Goal: Information Seeking & Learning: Learn about a topic

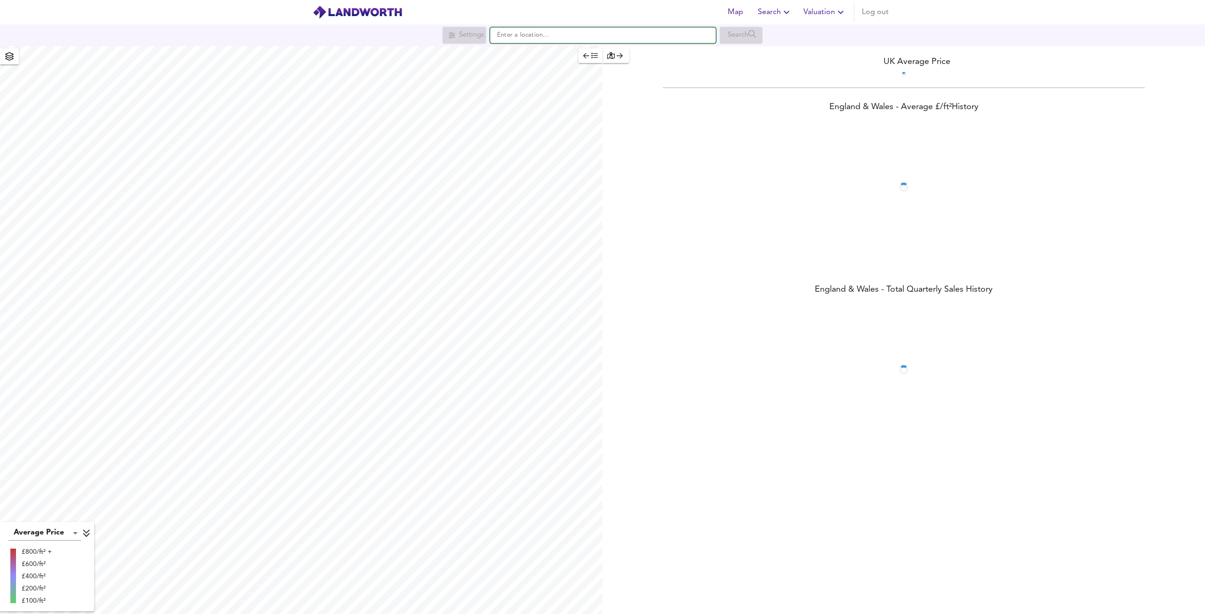
click at [565, 37] on input "text" at bounding box center [603, 35] width 226 height 16
paste input "Nelsons Row, [GEOGRAPHIC_DATA], [GEOGRAPHIC_DATA]"
click at [559, 55] on small "[GEOGRAPHIC_DATA]" at bounding box center [580, 54] width 56 height 6
type input "Nelsons Row, [GEOGRAPHIC_DATA]"
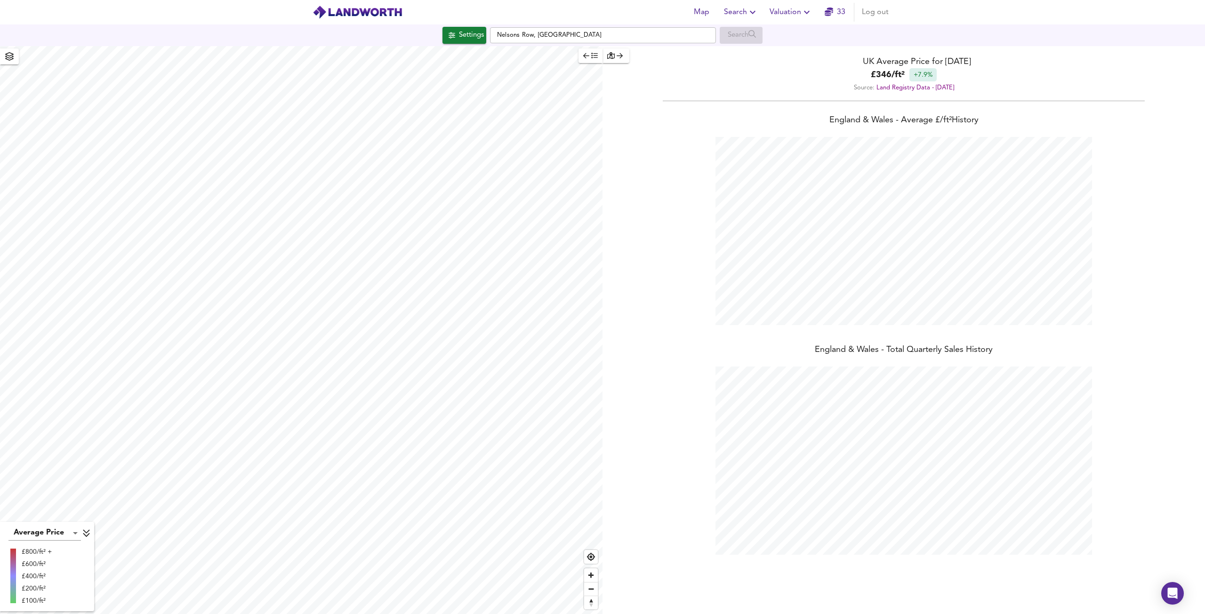
scroll to position [614, 1205]
checkbox input "false"
checkbox input "true"
drag, startPoint x: 563, startPoint y: 28, endPoint x: 563, endPoint y: 32, distance: 4.7
click at [563, 31] on input "Nelsons Row, [GEOGRAPHIC_DATA]" at bounding box center [603, 35] width 226 height 16
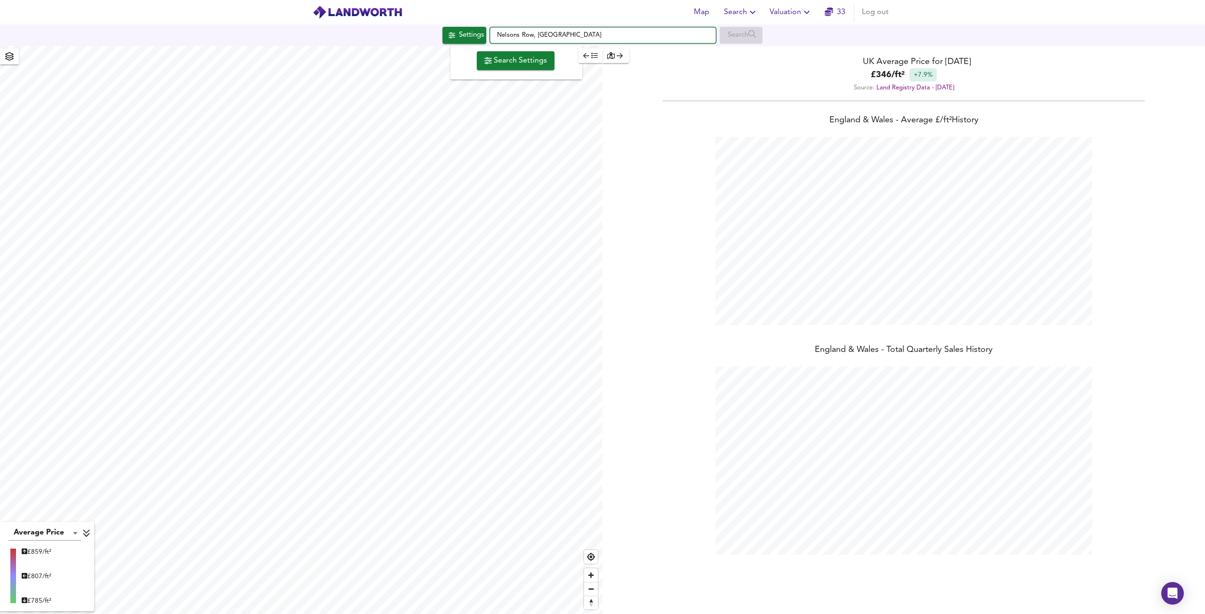
drag, startPoint x: 555, startPoint y: 32, endPoint x: 488, endPoint y: 36, distance: 67.9
click at [488, 36] on div "Settings [GEOGRAPHIC_DATA], [GEOGRAPHIC_DATA] Search" at bounding box center [602, 35] width 1205 height 17
paste input "[STREET_ADDRESS]"
click at [525, 49] on div "[STREET_ADDRESS]" at bounding box center [568, 53] width 119 height 9
type input "[STREET_ADDRESS]"
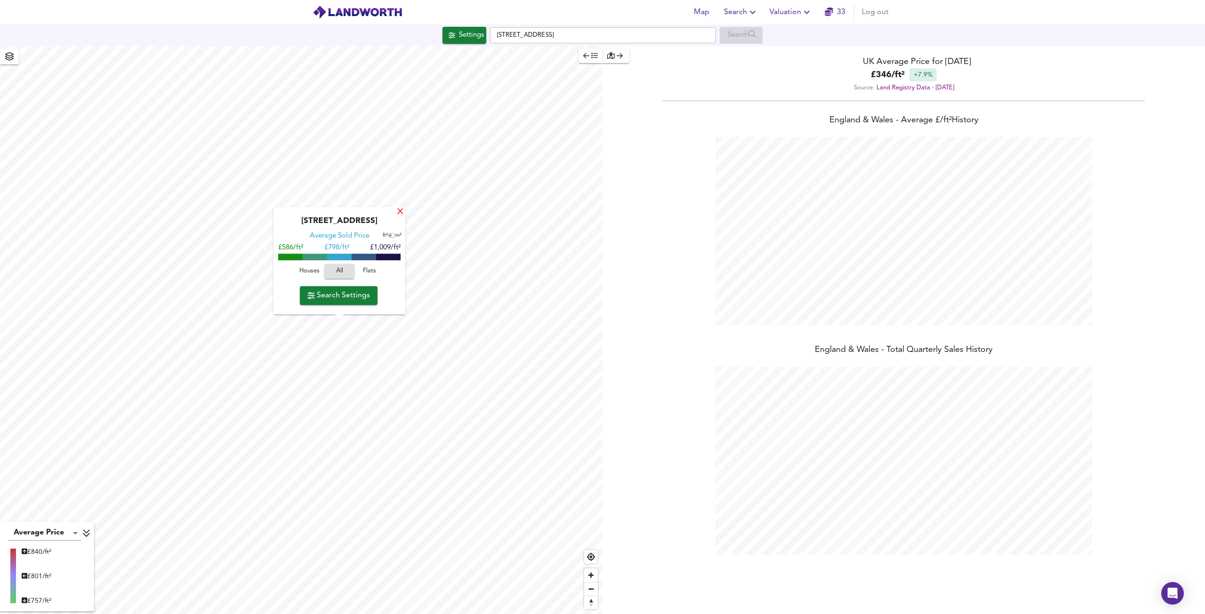
click at [402, 209] on div "X" at bounding box center [400, 212] width 8 height 9
click at [393, 204] on div "X" at bounding box center [393, 203] width 8 height 9
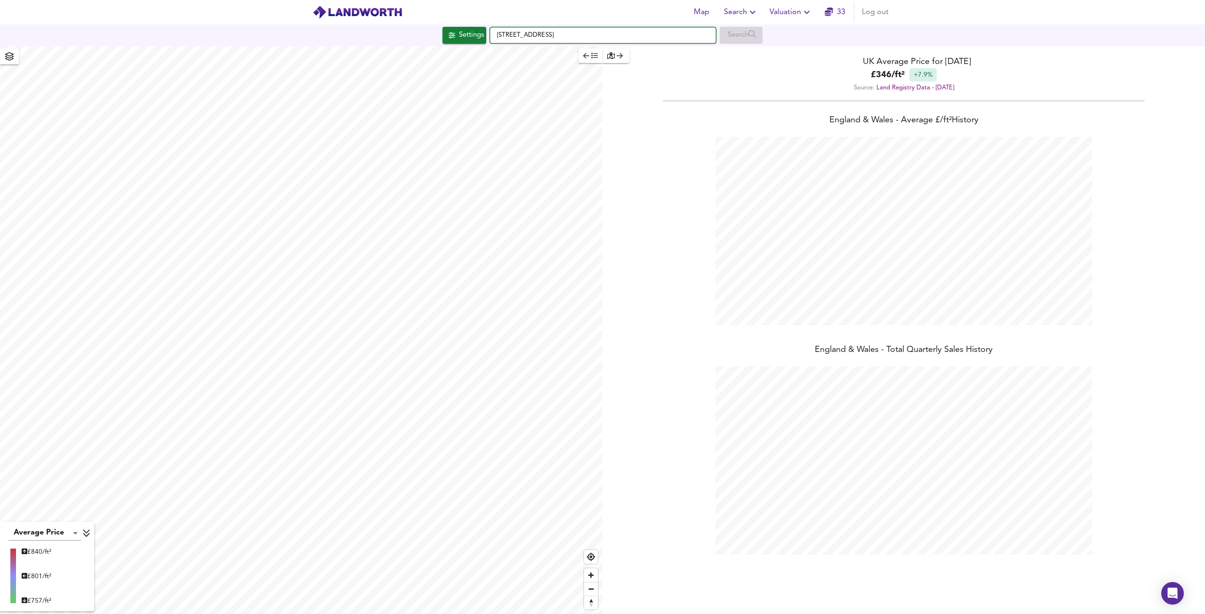
drag, startPoint x: 610, startPoint y: 32, endPoint x: 484, endPoint y: 34, distance: 126.2
click at [484, 34] on div "Settings [STREET_ADDRESS] Search" at bounding box center [602, 35] width 1205 height 17
paste input "[STREET_ADDRESS]"
click at [557, 57] on strong "Childebert Road" at bounding box center [535, 53] width 52 height 7
type input "[STREET_ADDRESS]"
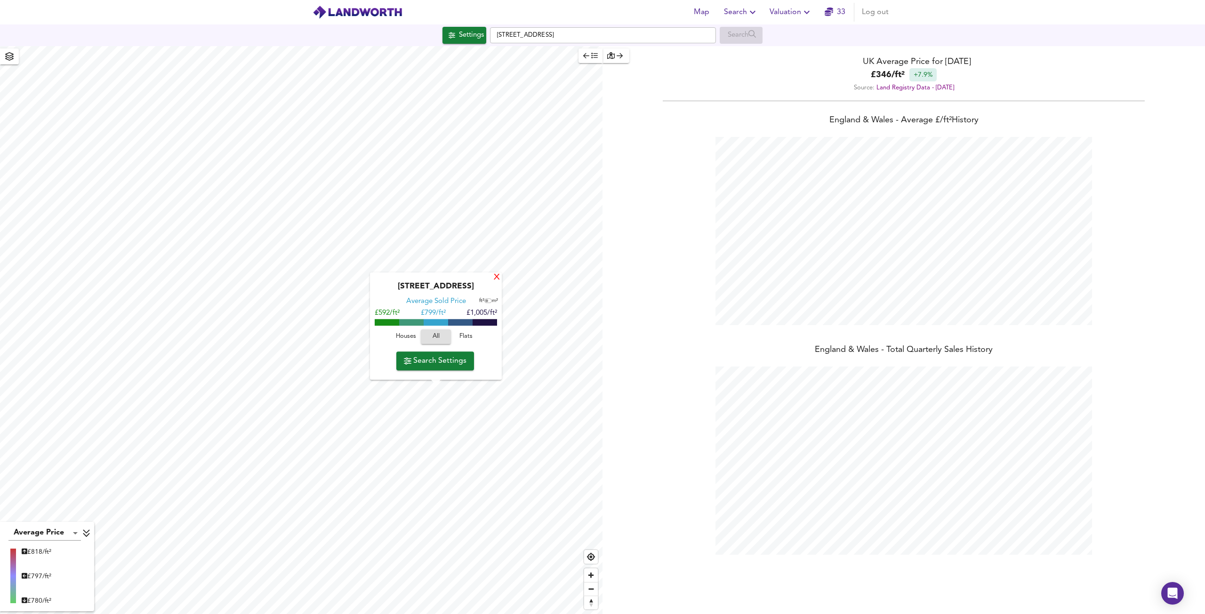
click at [494, 276] on div "X" at bounding box center [497, 277] width 8 height 9
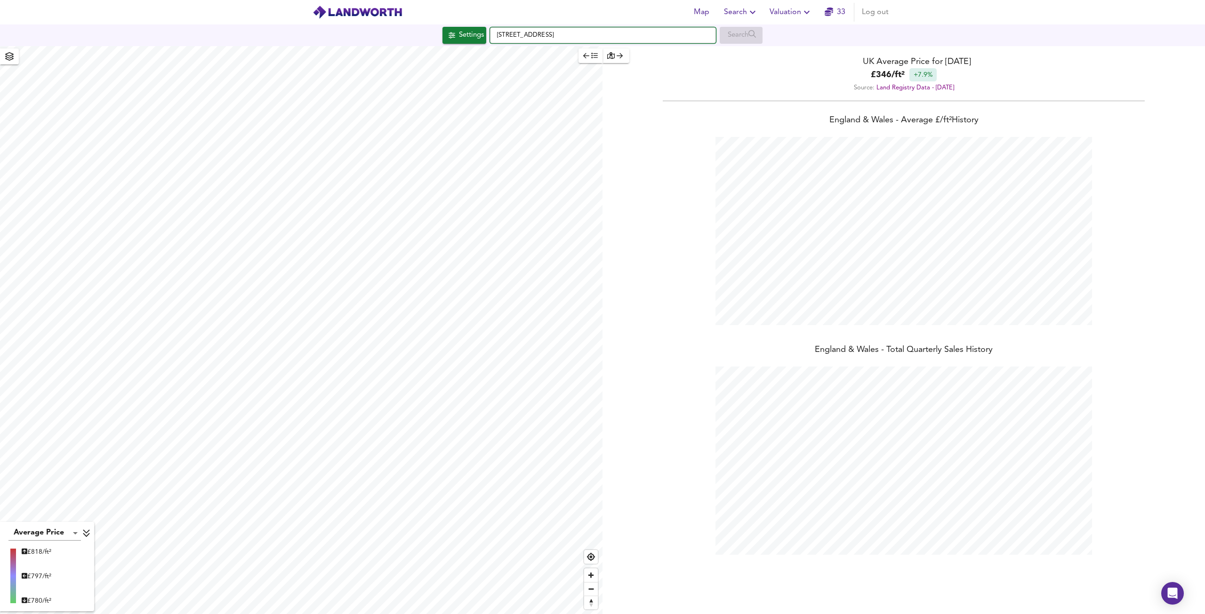
drag, startPoint x: 610, startPoint y: 33, endPoint x: 440, endPoint y: 20, distance: 170.0
click at [440, 20] on div "Map Search Valuation [STREET_ADDRESS] Search Average Price landworth £ 818/ft² …" at bounding box center [602, 307] width 1205 height 614
paste input "London SW18"
type input "London SW18"
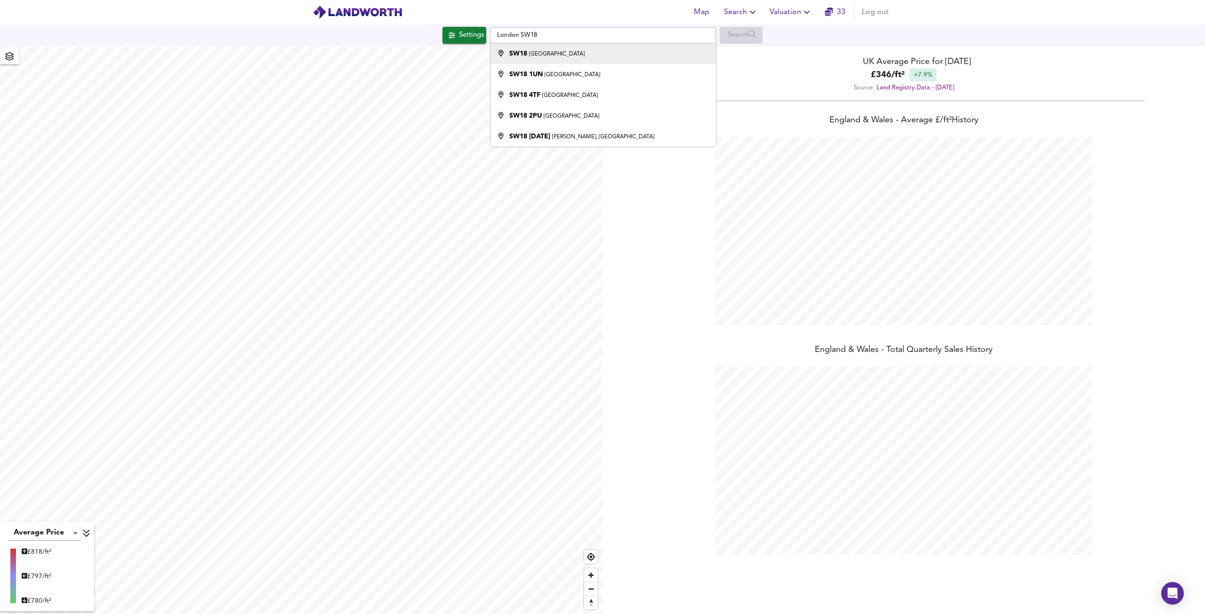
click at [534, 60] on li "SW18 [GEOGRAPHIC_DATA]" at bounding box center [602, 53] width 225 height 21
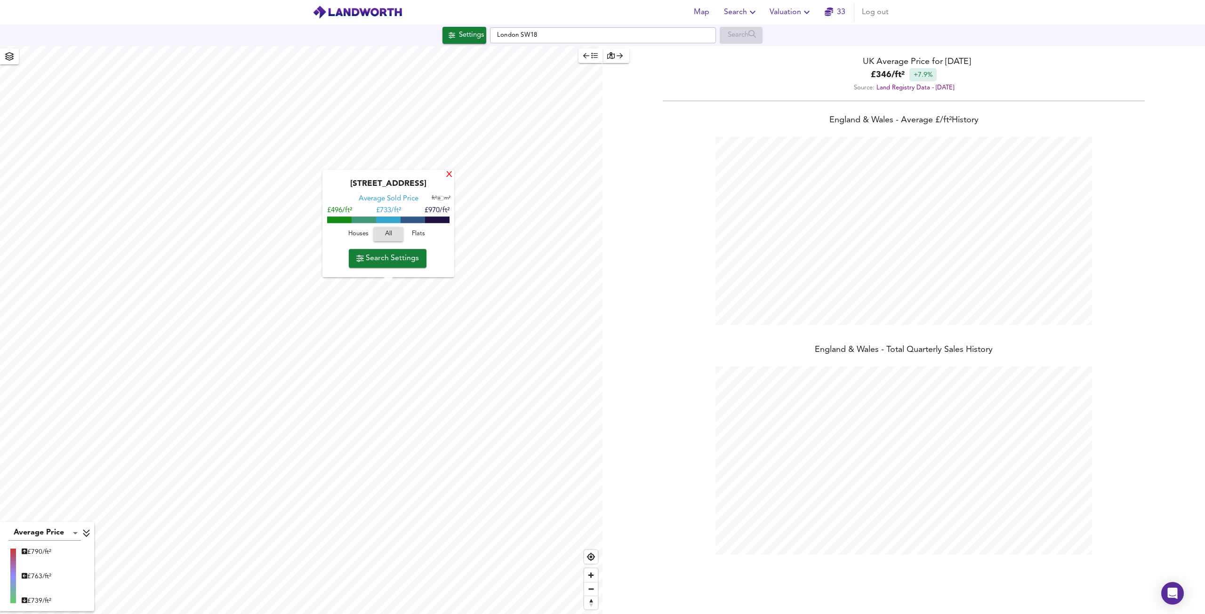
click at [448, 175] on div "X" at bounding box center [449, 175] width 8 height 9
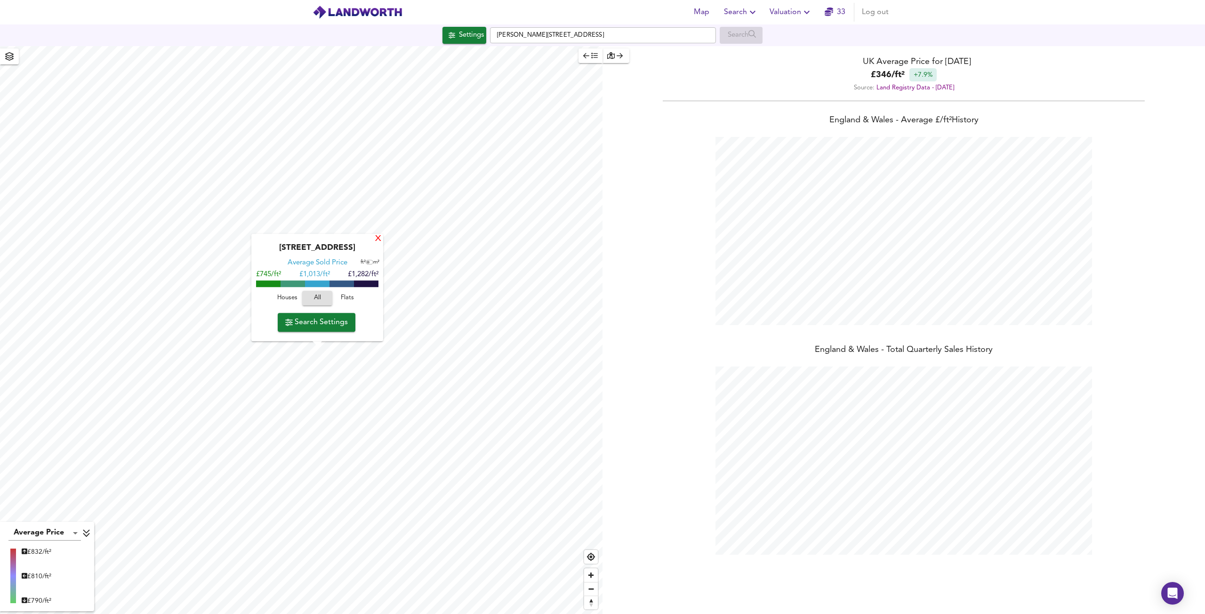
click at [379, 242] on div "X" at bounding box center [378, 239] width 8 height 9
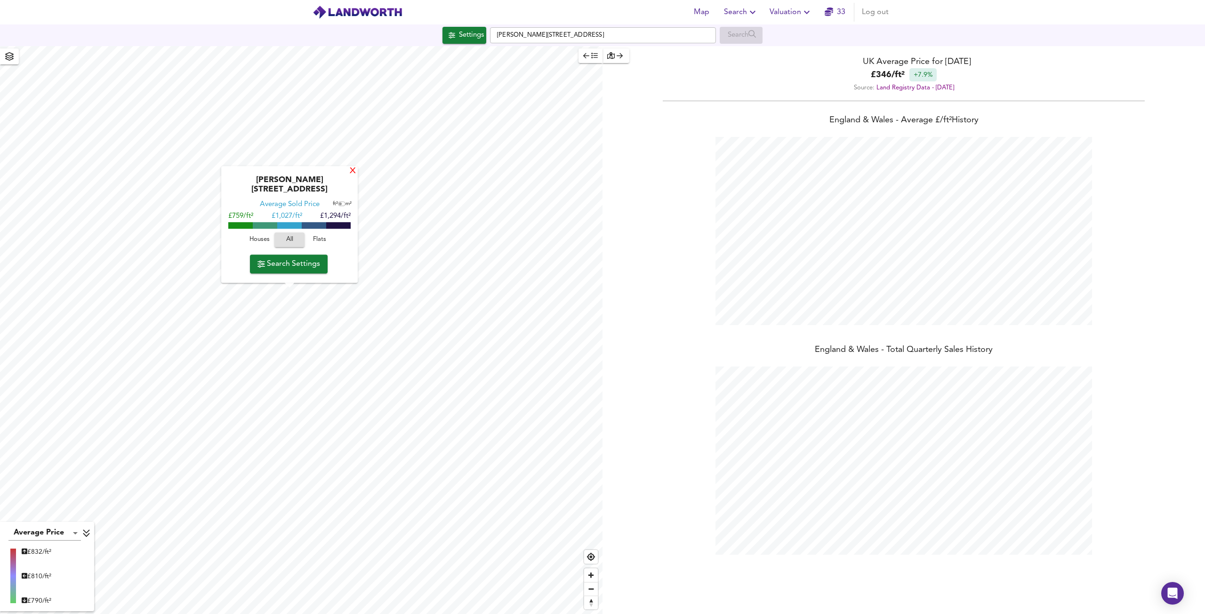
click at [353, 176] on div "X" at bounding box center [353, 171] width 8 height 9
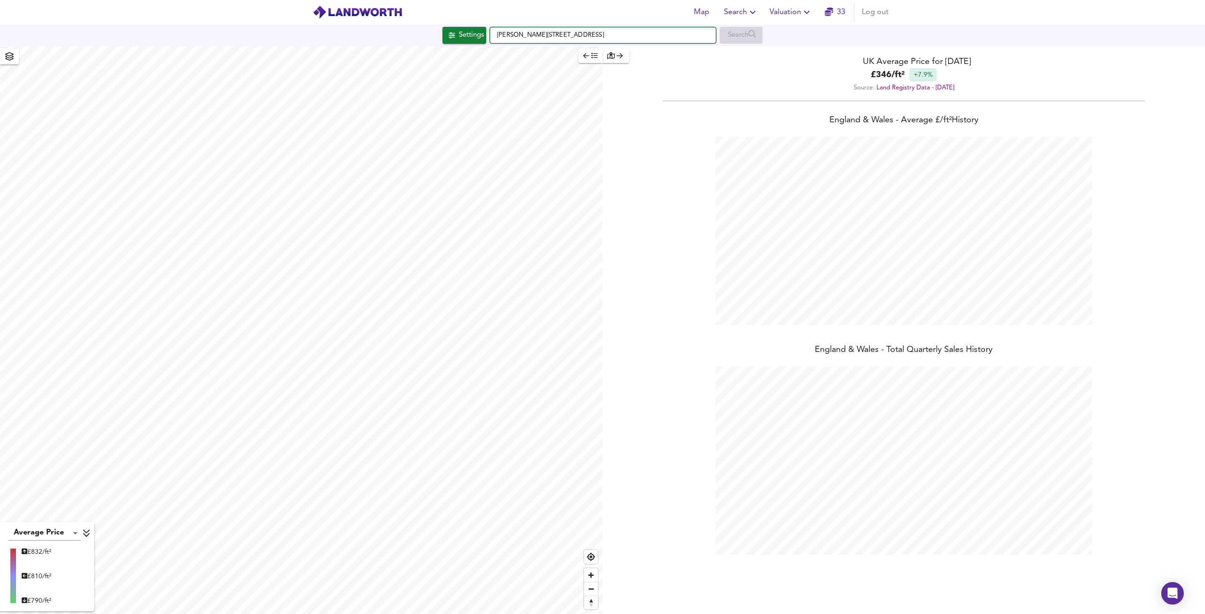
drag, startPoint x: 562, startPoint y: 32, endPoint x: 499, endPoint y: 25, distance: 63.5
click at [494, 32] on input "[PERSON_NAME][STREET_ADDRESS]" at bounding box center [603, 35] width 226 height 16
paste input "[GEOGRAPHIC_DATA]"
click at [649, 60] on li "[STREET_ADDRESS]" at bounding box center [602, 53] width 225 height 21
type input "[STREET_ADDRESS]"
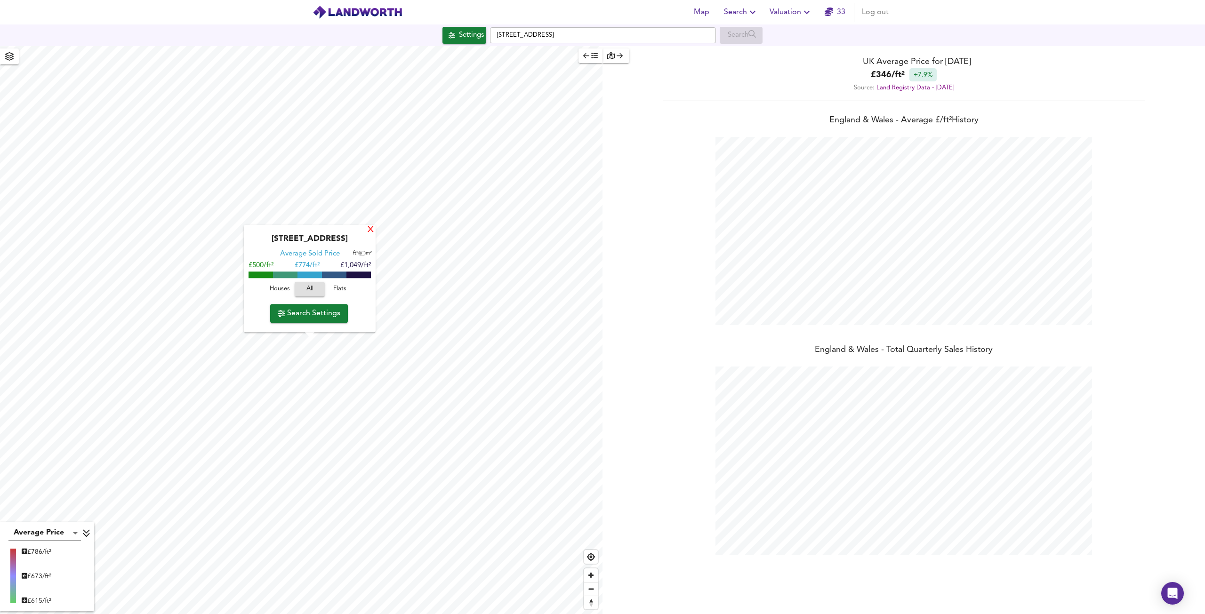
click at [367, 227] on div "X" at bounding box center [370, 230] width 7 height 7
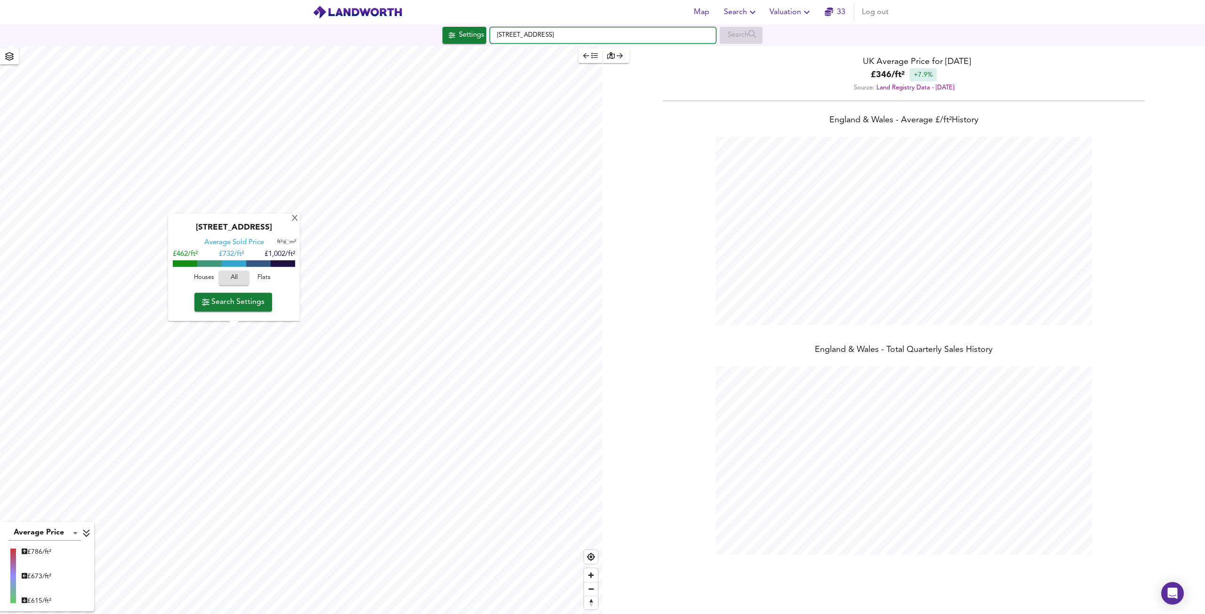
drag, startPoint x: 617, startPoint y: 31, endPoint x: 509, endPoint y: 34, distance: 107.4
click at [510, 34] on input "[STREET_ADDRESS]" at bounding box center [603, 35] width 226 height 16
type input "S"
paste input "[STREET_ADDRESS]"
click at [586, 54] on small "London N16 7LB" at bounding box center [574, 54] width 40 height 6
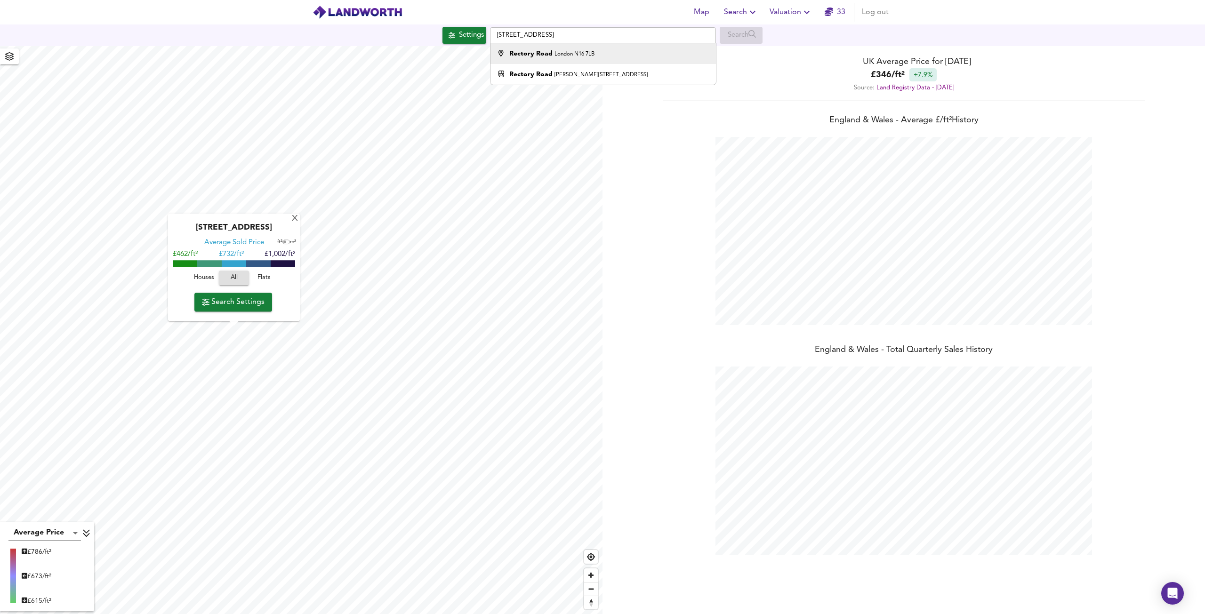
type input "[STREET_ADDRESS]"
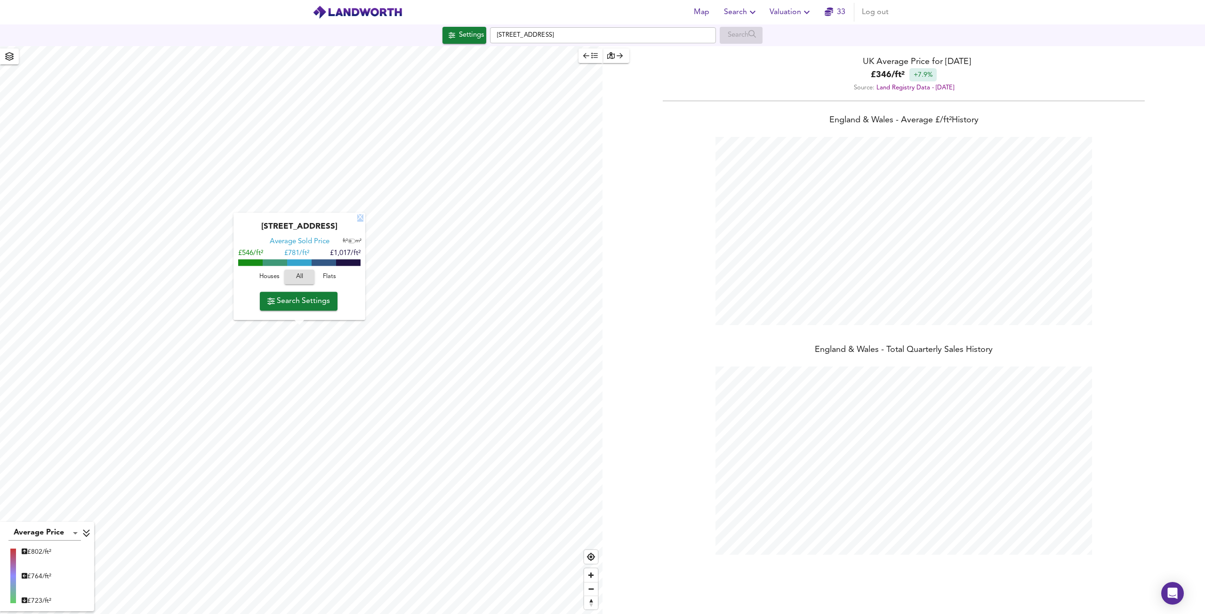
click at [360, 221] on div "X" at bounding box center [360, 218] width 8 height 9
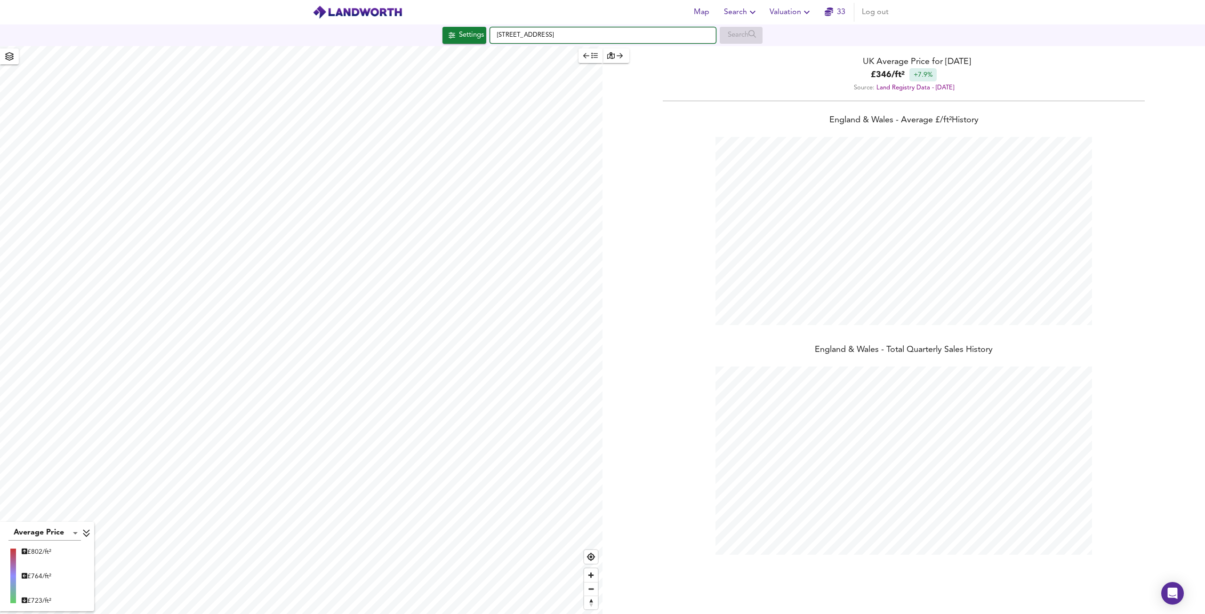
click at [566, 32] on input "[STREET_ADDRESS]" at bounding box center [603, 35] width 226 height 16
paste input "[PERSON_NAME][GEOGRAPHIC_DATA]"
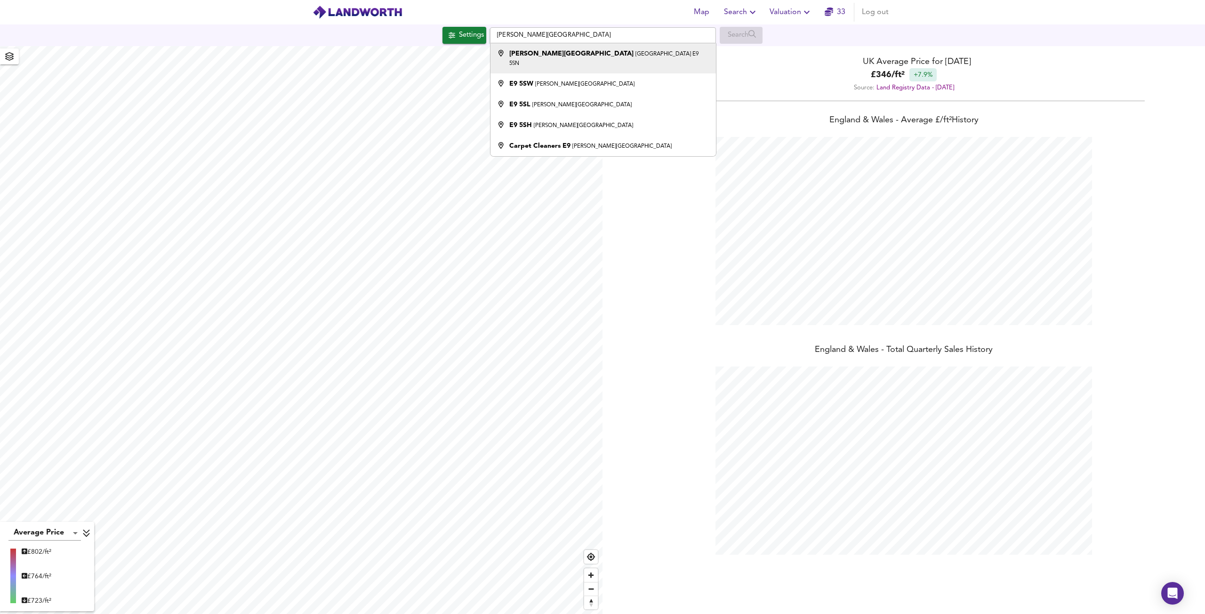
click at [554, 52] on small "[GEOGRAPHIC_DATA] E9 5SN" at bounding box center [603, 58] width 189 height 15
type input "[PERSON_NAME][STREET_ADDRESS]"
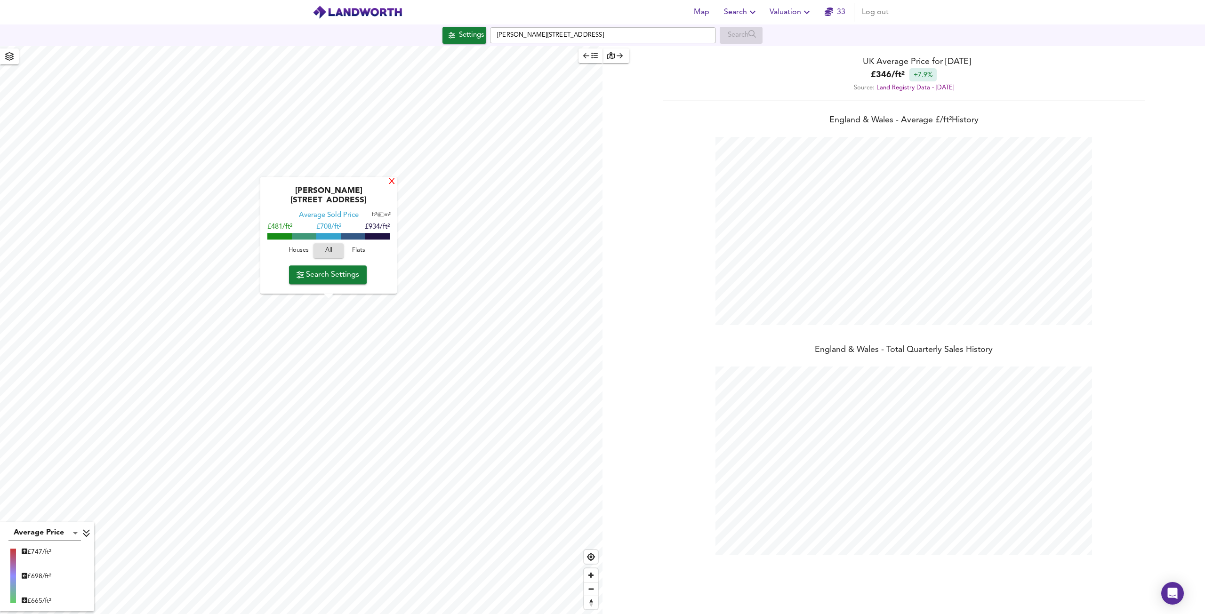
click at [388, 187] on div "X" at bounding box center [392, 182] width 8 height 9
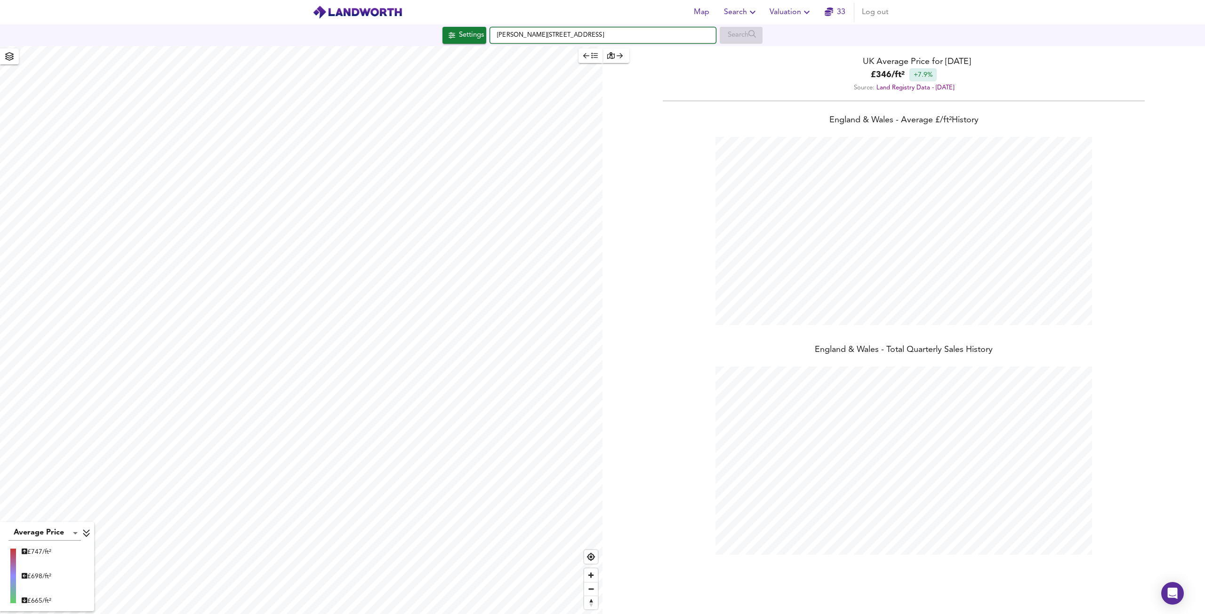
drag, startPoint x: 602, startPoint y: 38, endPoint x: 502, endPoint y: 44, distance: 100.4
click at [506, 43] on input "[PERSON_NAME][STREET_ADDRESS]" at bounding box center [603, 35] width 226 height 16
type input "H"
paste input "[PERSON_NAME][GEOGRAPHIC_DATA], [GEOGRAPHIC_DATA]"
click at [536, 58] on div "[PERSON_NAME][GEOGRAPHIC_DATA] Mews [GEOGRAPHIC_DATA]" at bounding box center [589, 53] width 161 height 9
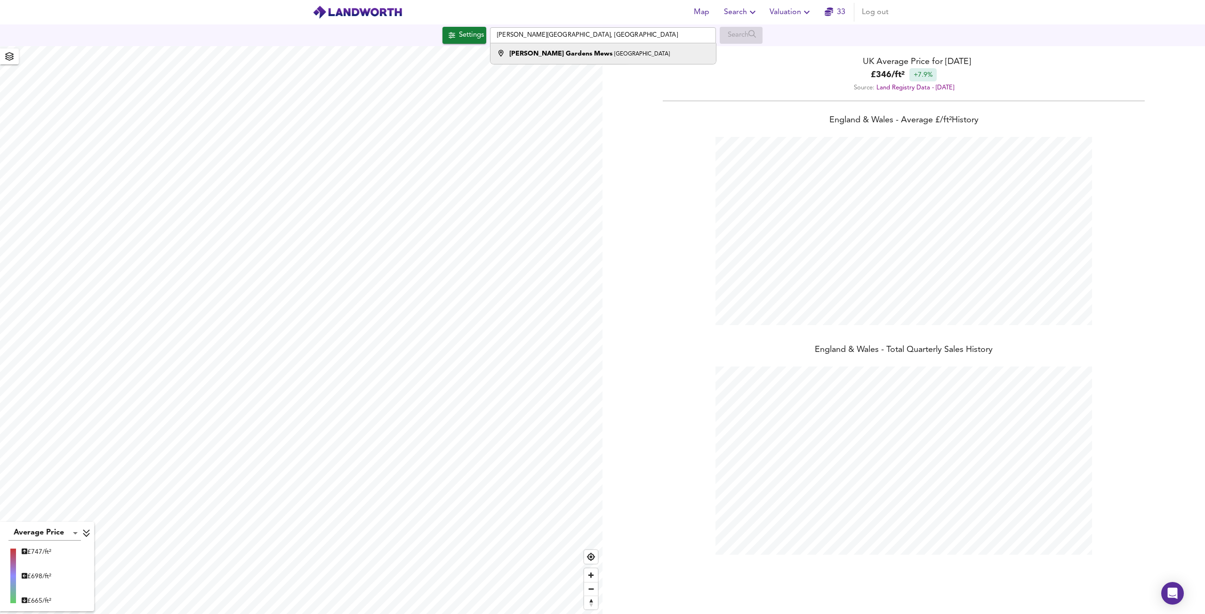
type input "[PERSON_NAME][GEOGRAPHIC_DATA], [GEOGRAPHIC_DATA]"
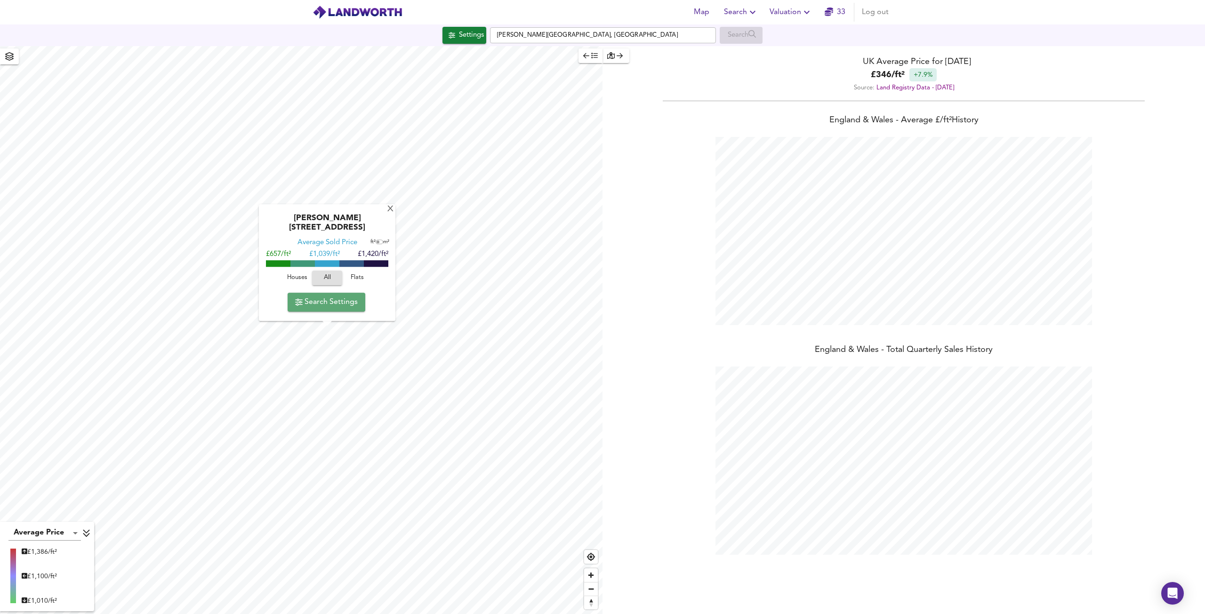
click at [333, 305] on span "Search Settings" at bounding box center [326, 302] width 63 height 13
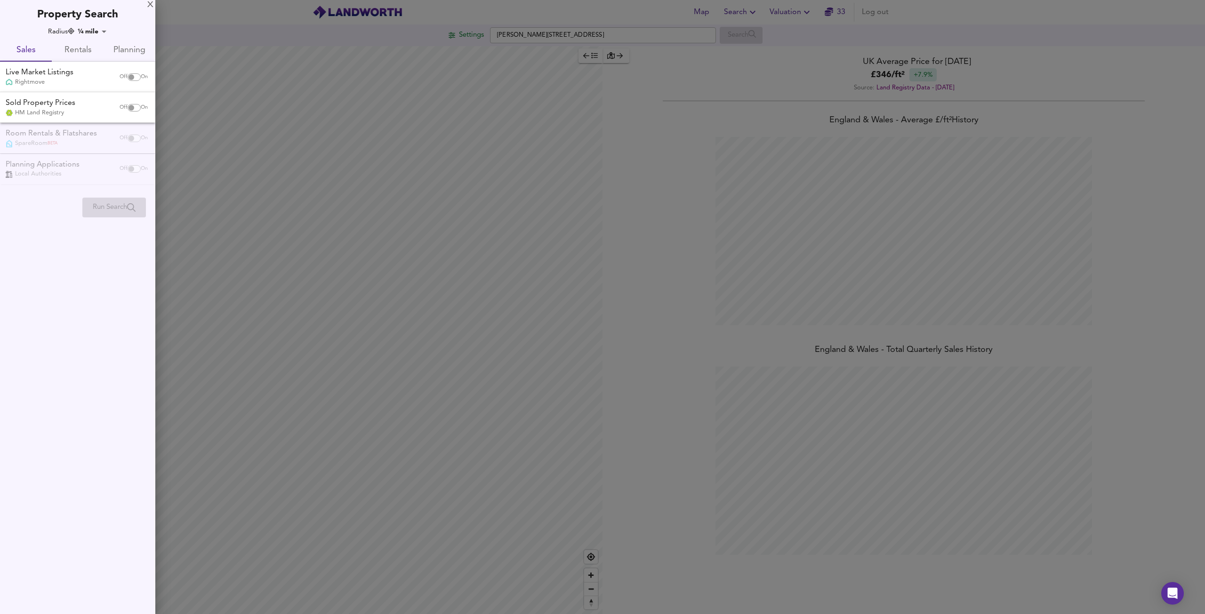
click at [130, 74] on input "checkbox" at bounding box center [131, 77] width 23 height 8
checkbox input "true"
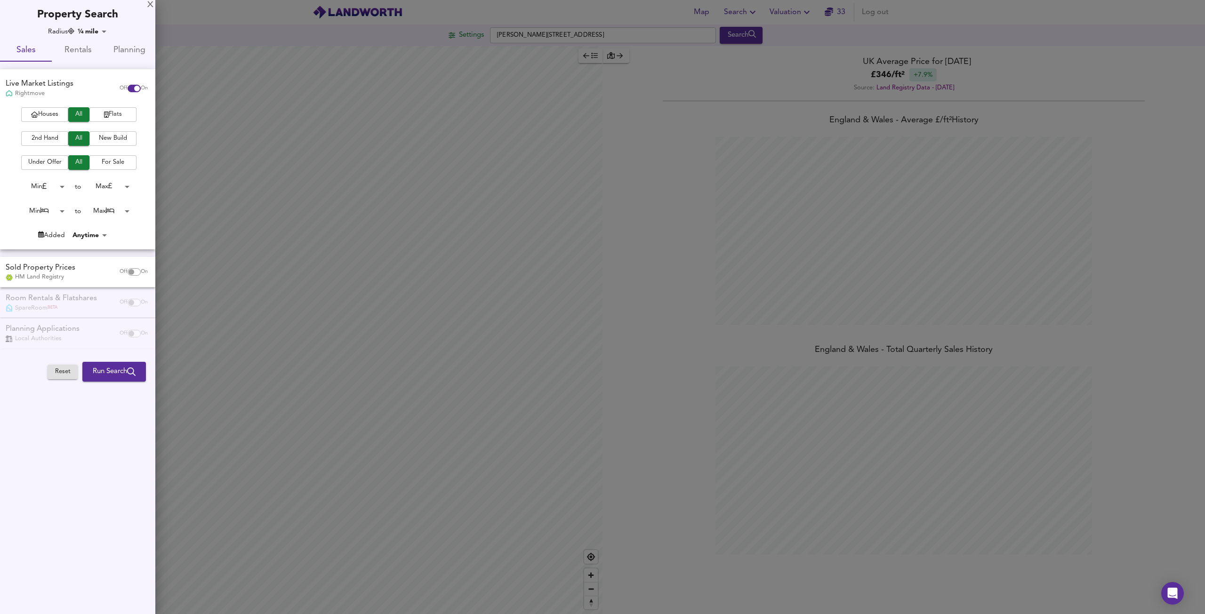
click at [127, 271] on input "checkbox" at bounding box center [131, 272] width 23 height 8
checkbox input "true"
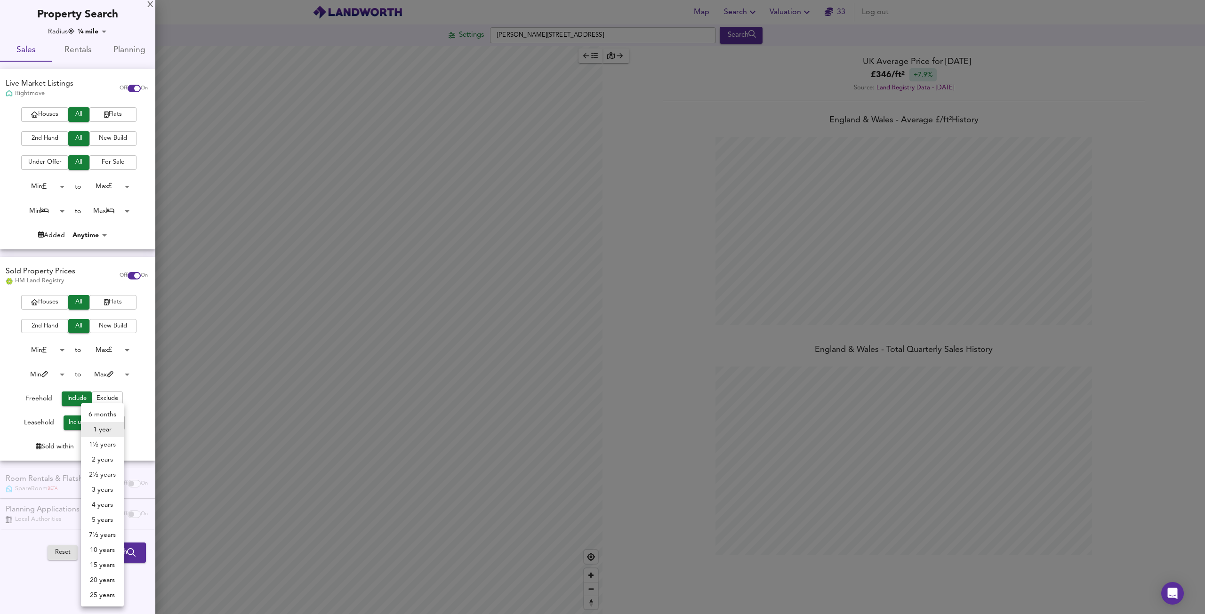
click at [106, 449] on body "Map Search Valuation 33 Log out Settings [PERSON_NAME][GEOGRAPHIC_DATA] Search …" at bounding box center [602, 307] width 1205 height 614
click at [103, 495] on li "3 years" at bounding box center [102, 489] width 43 height 15
type input "36"
click at [41, 118] on span "Houses" at bounding box center [45, 114] width 38 height 11
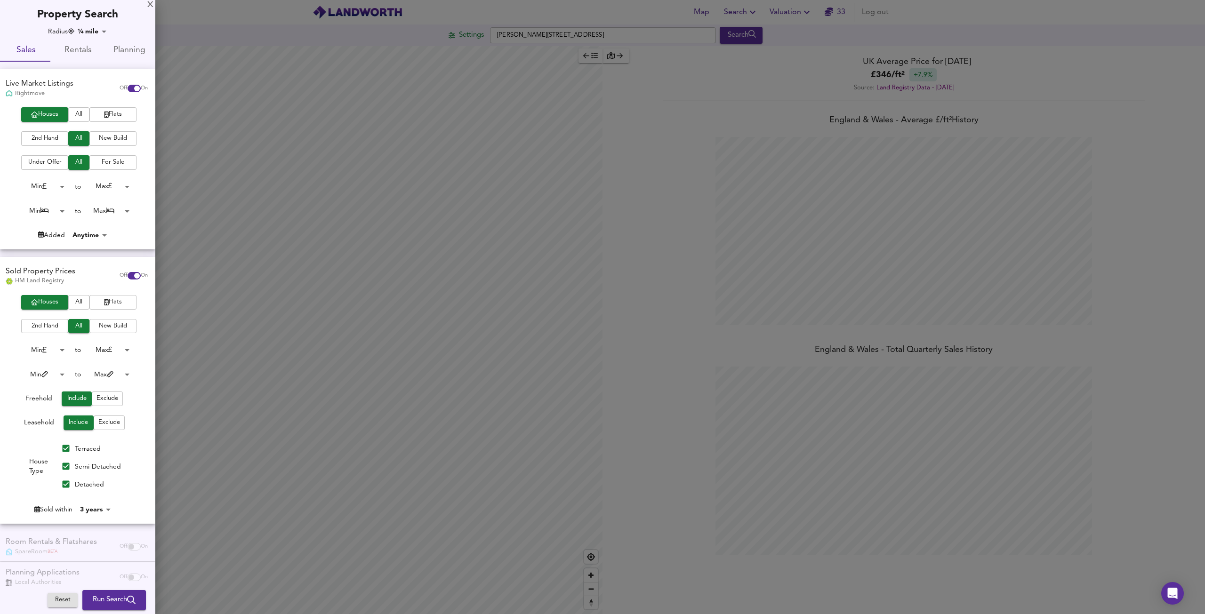
click at [98, 605] on span "Run Search" at bounding box center [114, 600] width 43 height 12
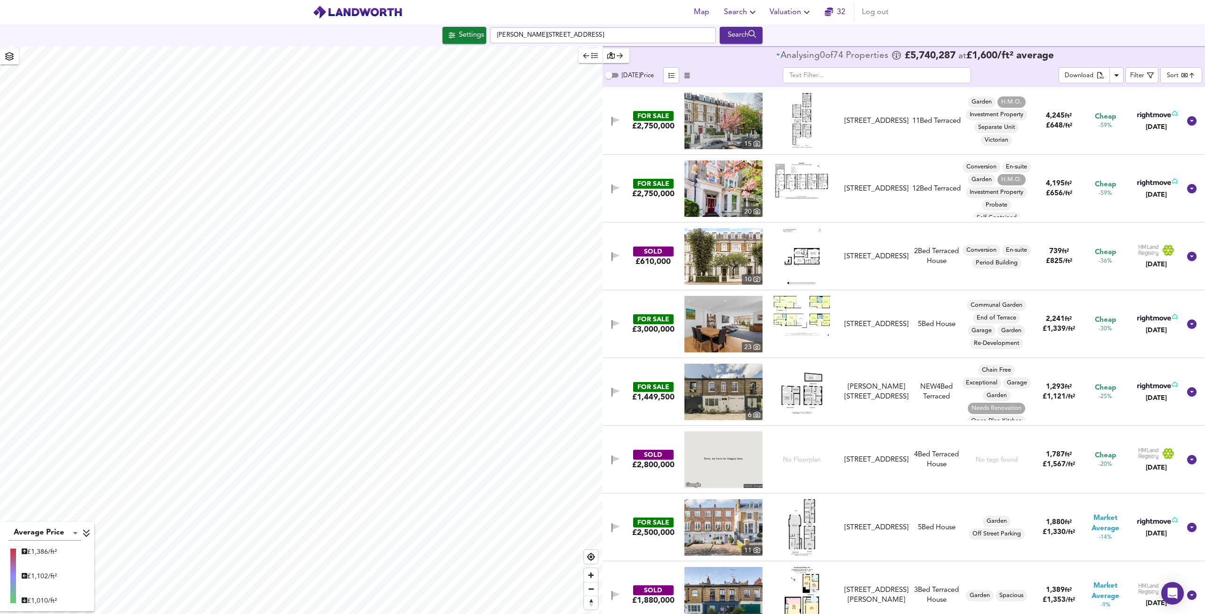
click at [1187, 76] on body "Map Search Valuation 32 Log out Settings [PERSON_NAME][GEOGRAPHIC_DATA] Search …" at bounding box center [602, 307] width 1205 height 614
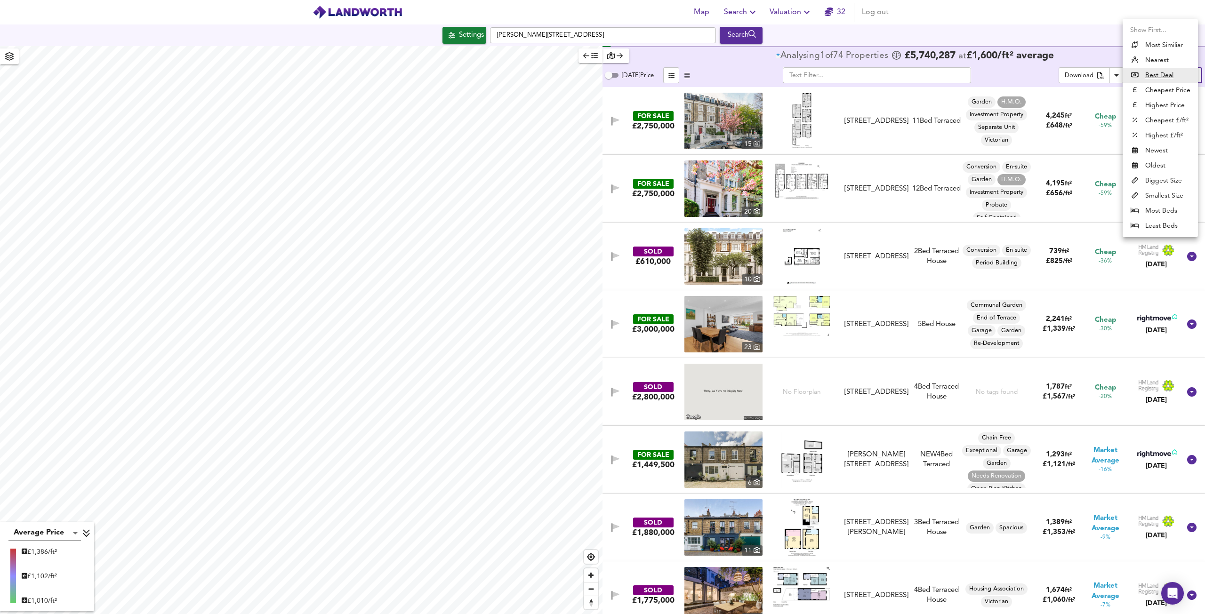
click at [1167, 99] on li "Highest Price" at bounding box center [1160, 105] width 75 height 15
type input "expensive"
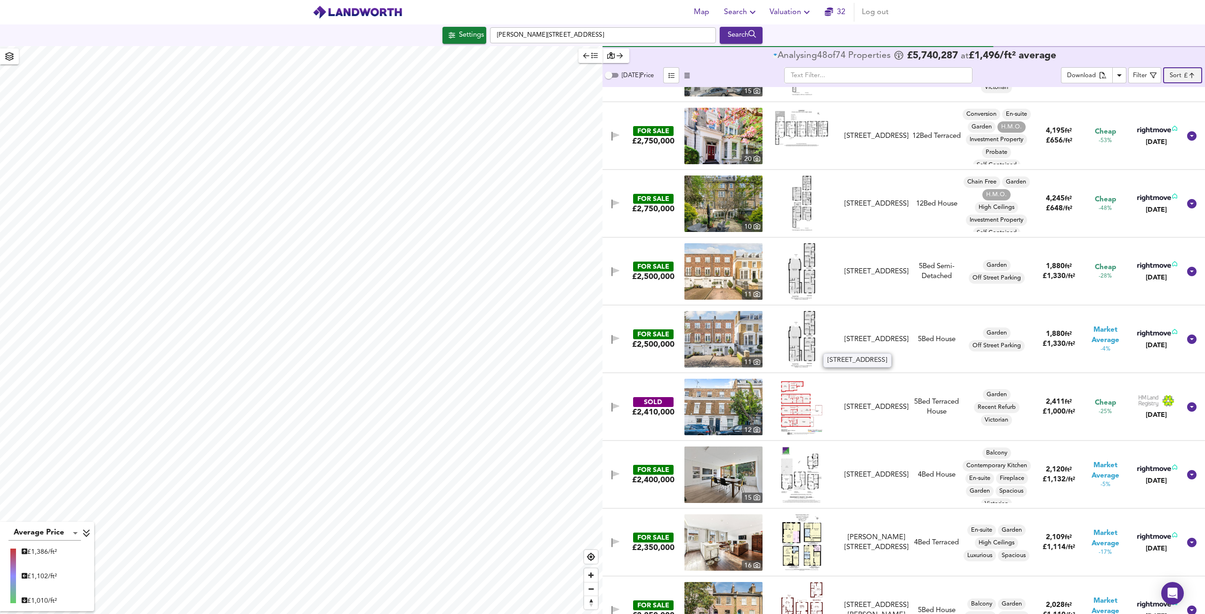
scroll to position [2118, 0]
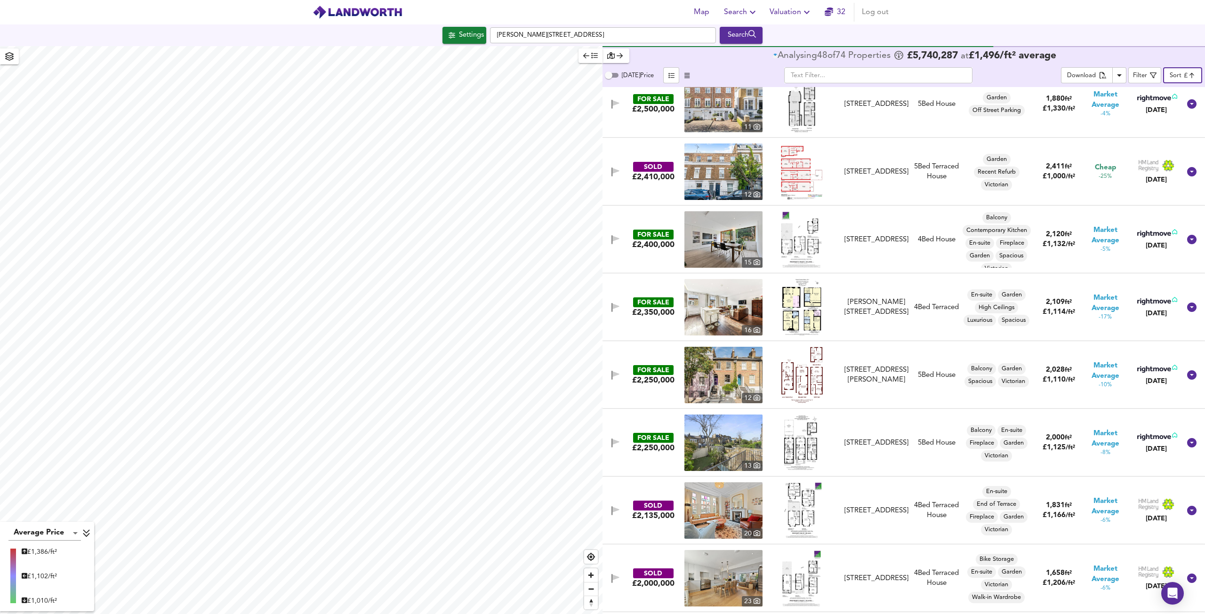
click at [724, 314] on img at bounding box center [723, 307] width 78 height 56
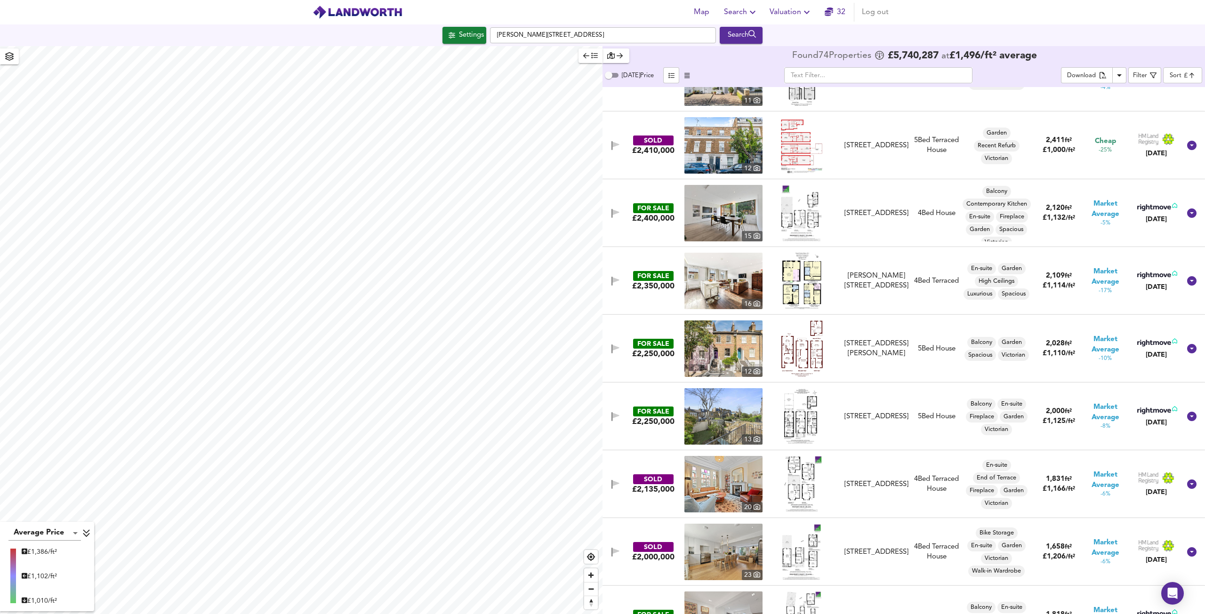
scroll to position [2071, 0]
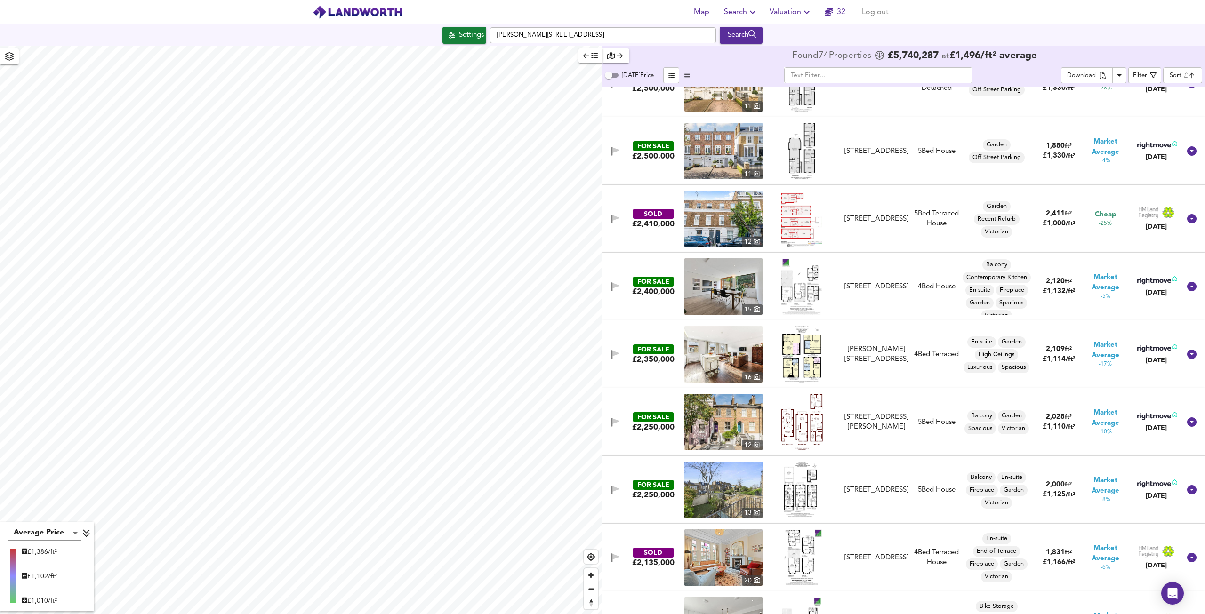
click at [584, 58] on icon "button" at bounding box center [586, 55] width 6 height 7
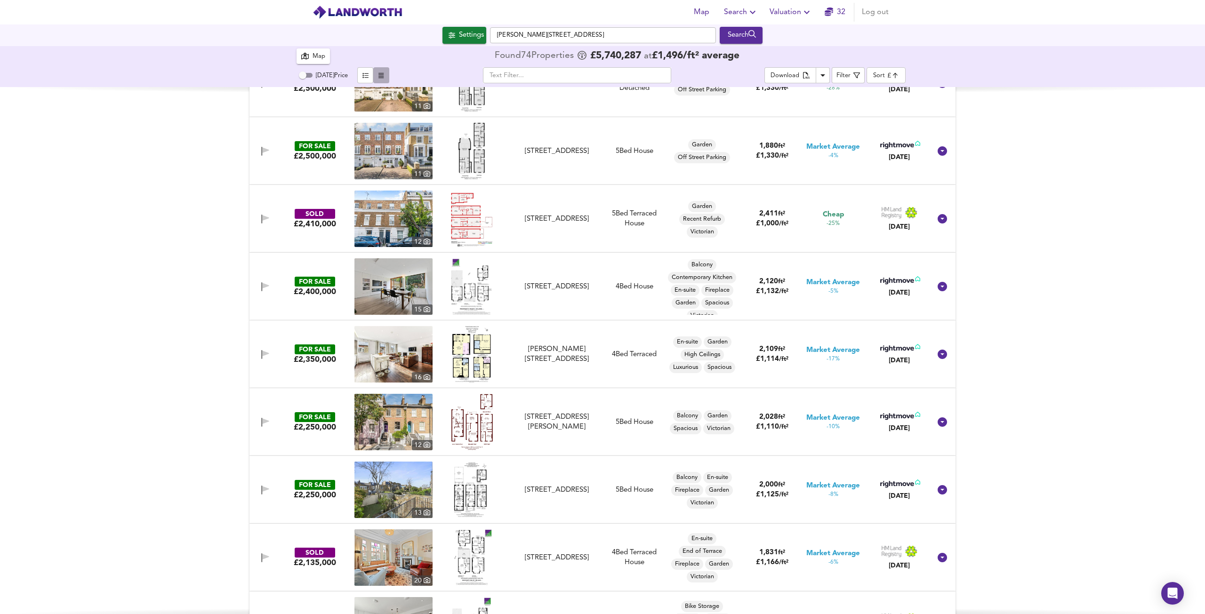
click at [381, 74] on icon "button" at bounding box center [380, 75] width 5 height 6
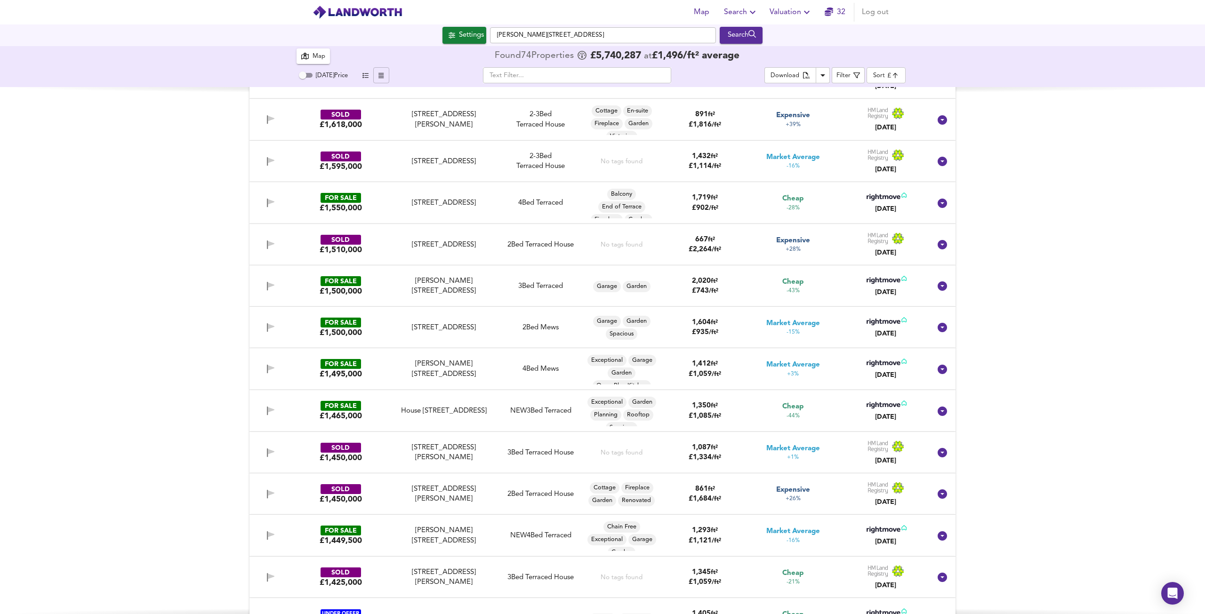
click at [310, 55] on div "Map" at bounding box center [313, 56] width 24 height 12
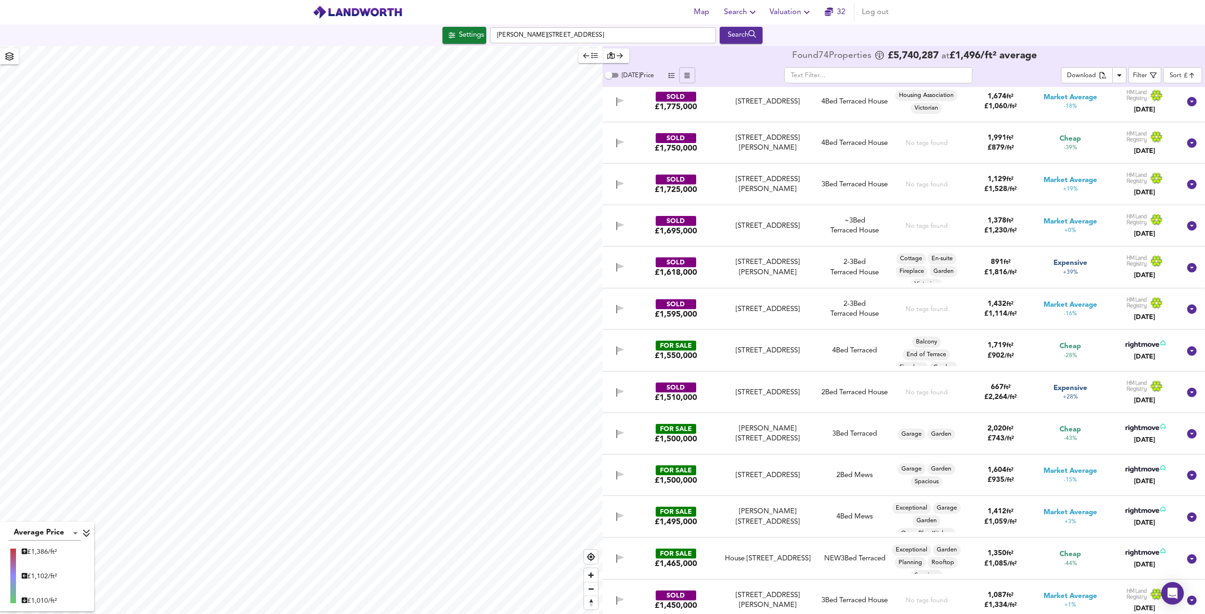
scroll to position [1789, 0]
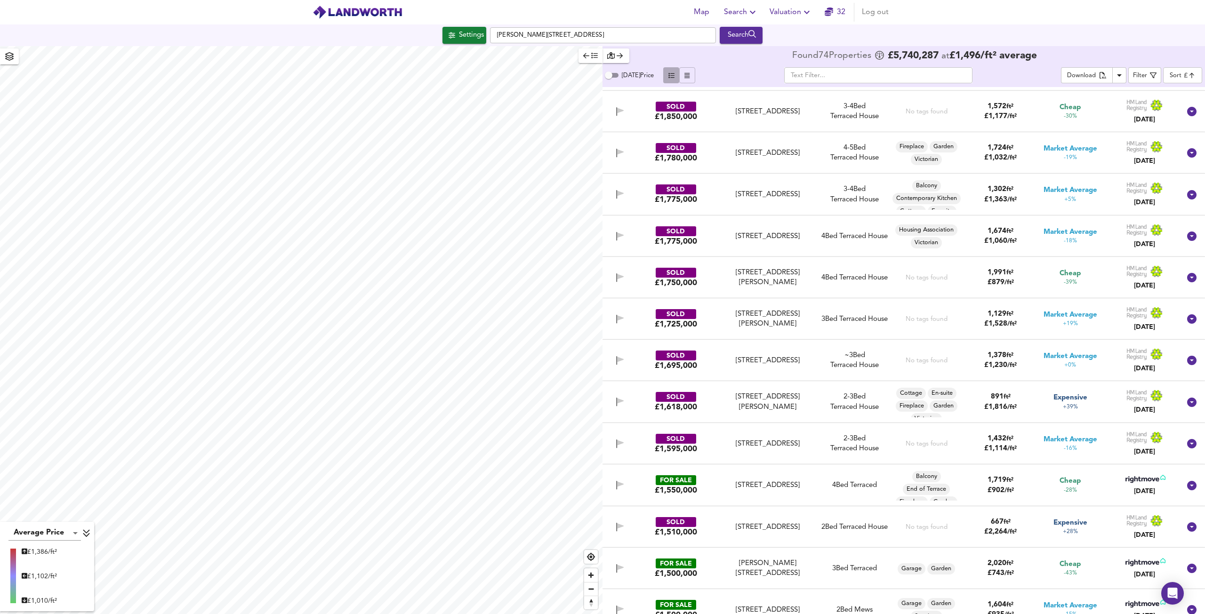
click at [671, 81] on button "button" at bounding box center [671, 75] width 16 height 16
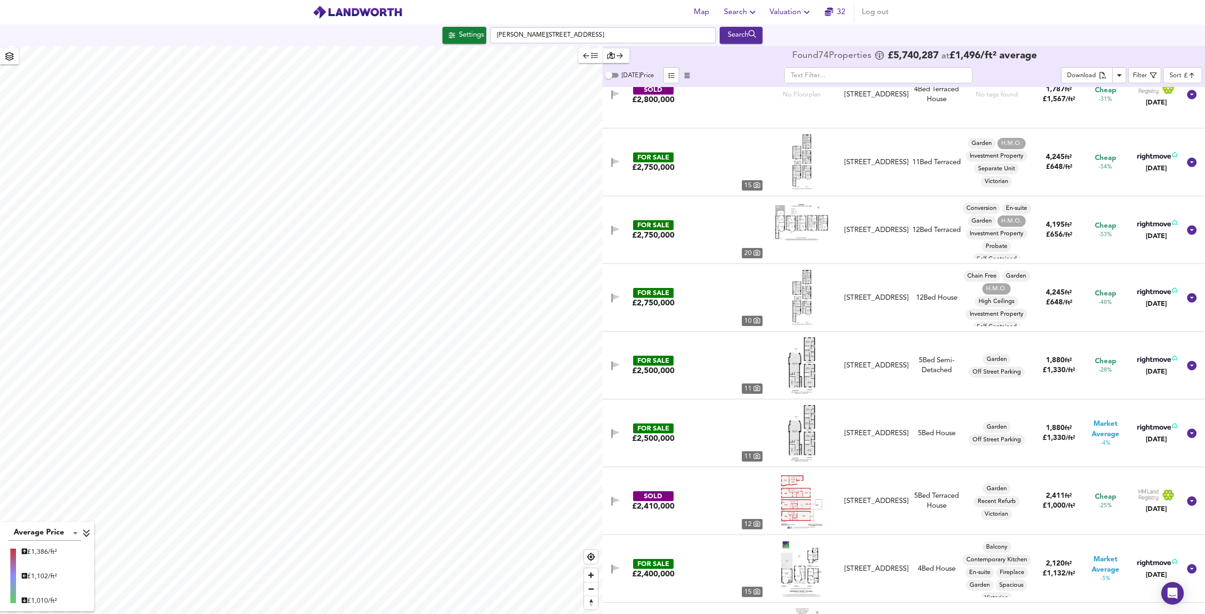
scroll to position [2884, 0]
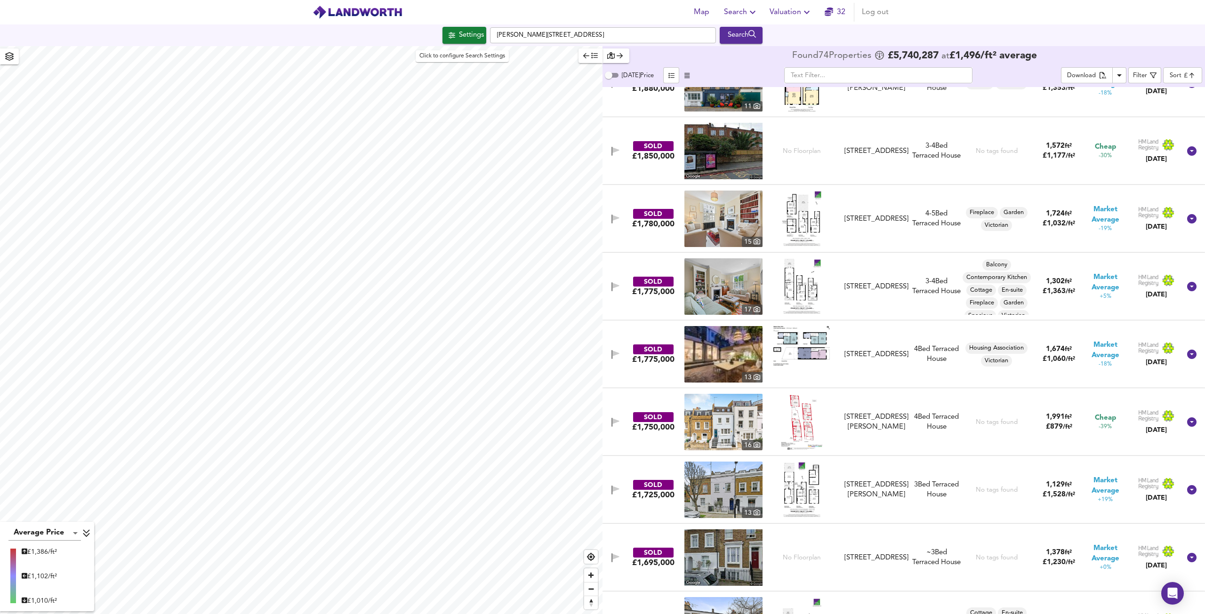
click at [484, 36] on button "Settings" at bounding box center [464, 35] width 44 height 17
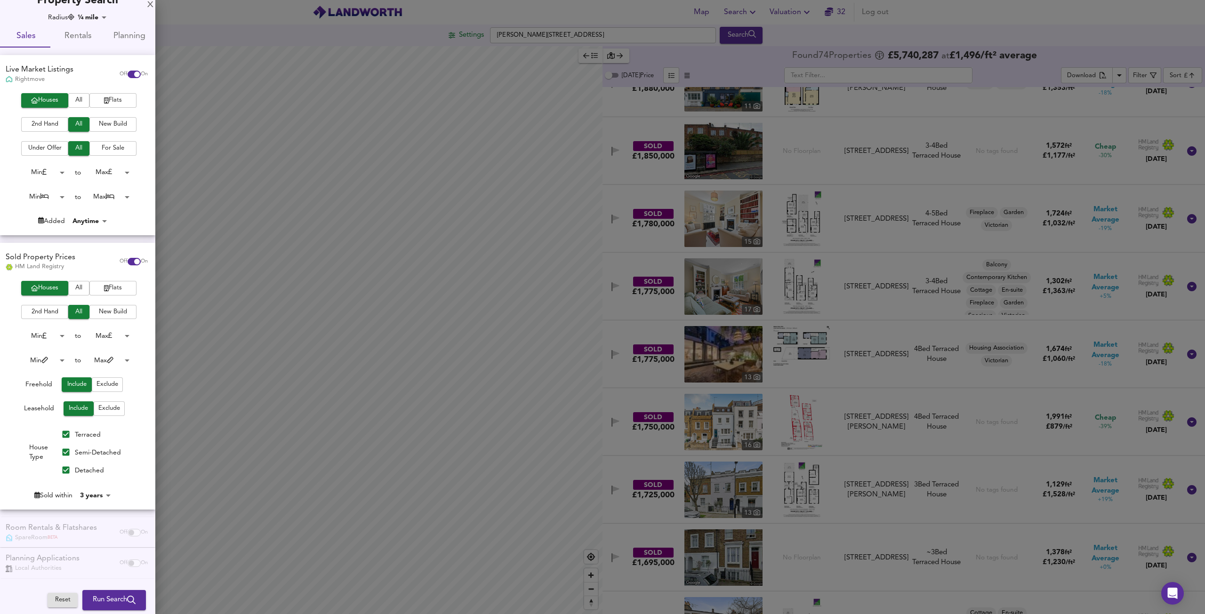
scroll to position [15, 0]
click at [215, 119] on div at bounding box center [602, 307] width 1205 height 614
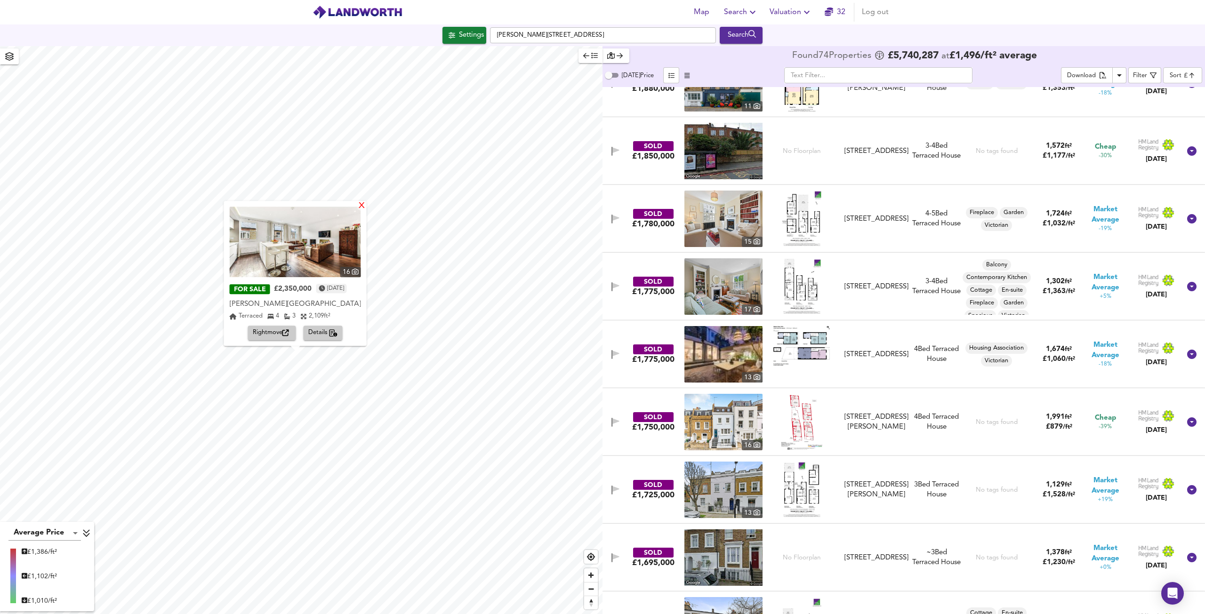
click at [364, 202] on div "X" at bounding box center [362, 206] width 8 height 9
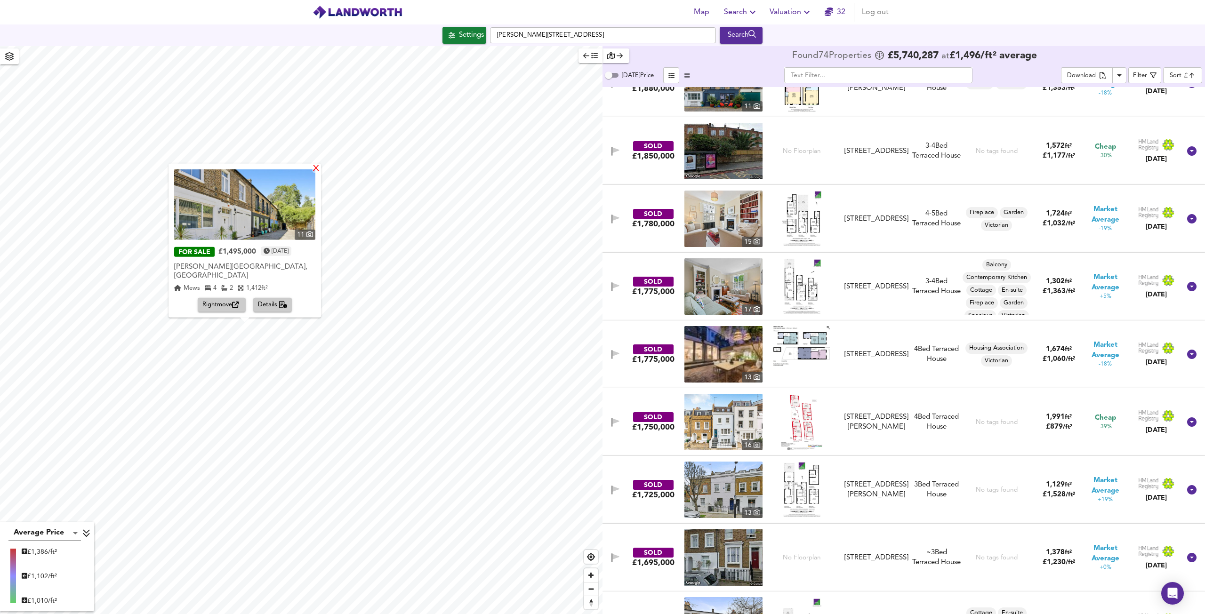
click at [319, 173] on div "X" at bounding box center [316, 168] width 8 height 9
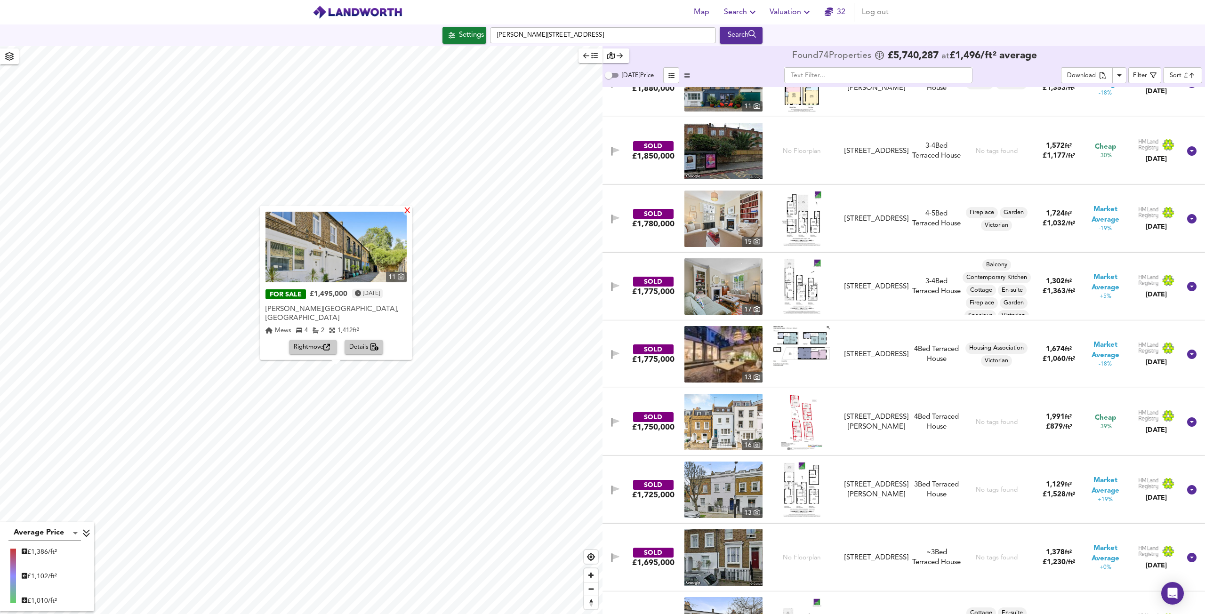
click at [406, 216] on div "X" at bounding box center [407, 211] width 8 height 9
click at [407, 216] on div "X" at bounding box center [407, 211] width 8 height 9
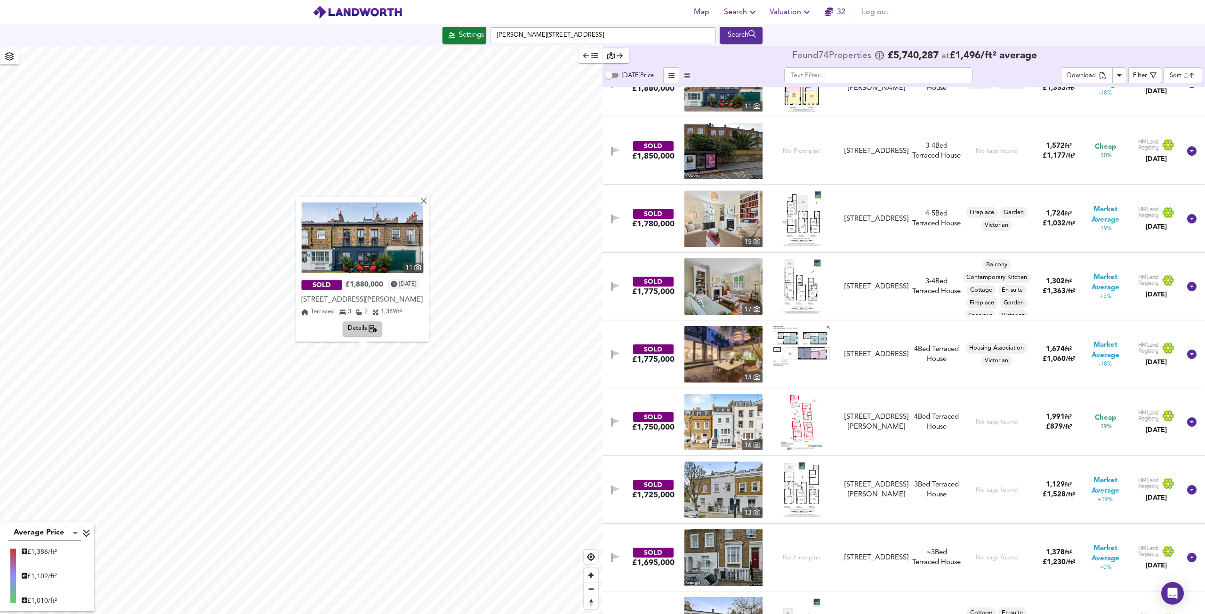
click at [351, 247] on img at bounding box center [362, 237] width 122 height 71
click at [426, 203] on div "X" at bounding box center [424, 202] width 8 height 9
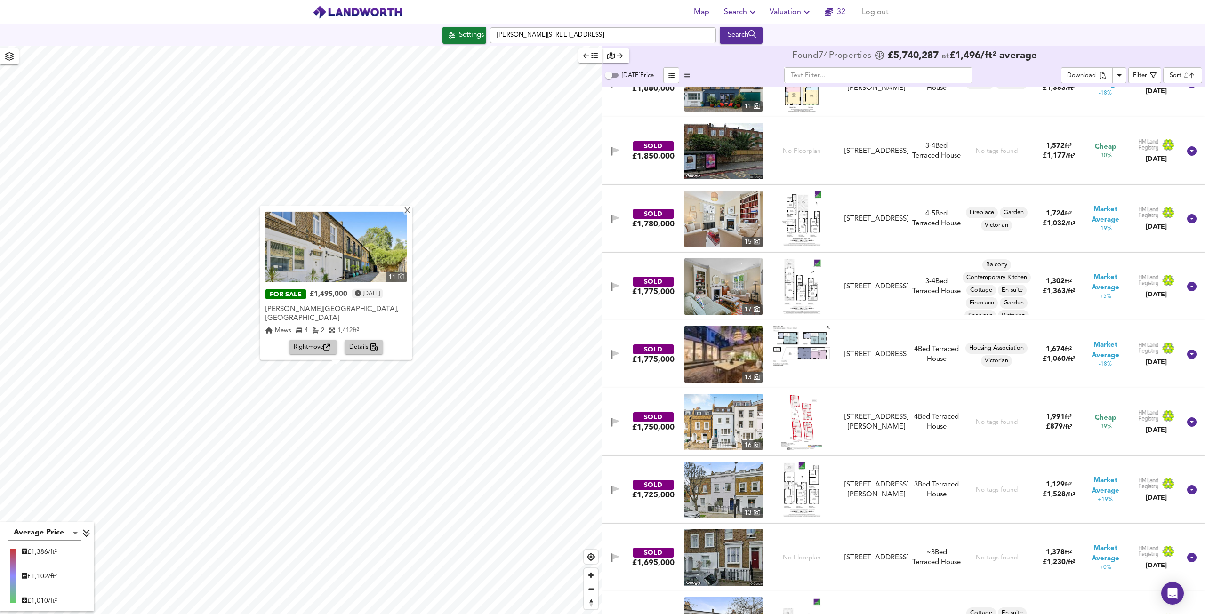
click at [327, 347] on icon "button" at bounding box center [326, 347] width 7 height 7
click at [405, 216] on div "X" at bounding box center [407, 211] width 8 height 9
